Goal: Task Accomplishment & Management: Manage account settings

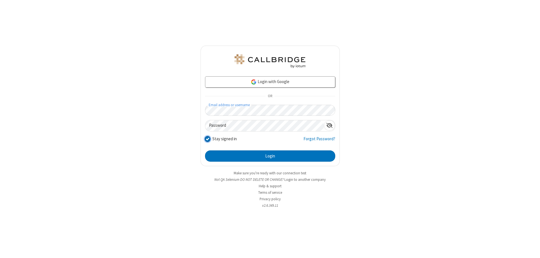
click at [207, 138] on input "Stay signed in" at bounding box center [207, 139] width 5 height 6
checkbox input "false"
click at [270, 156] on button "Login" at bounding box center [270, 155] width 130 height 11
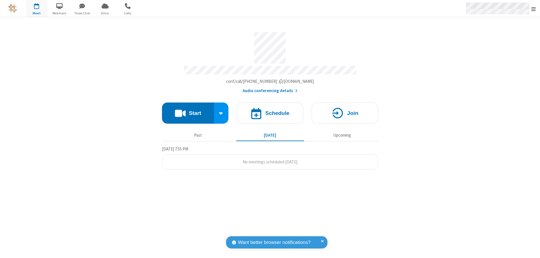
click at [534, 8] on span "Open menu" at bounding box center [533, 9] width 5 height 6
